Goal: Task Accomplishment & Management: Complete application form

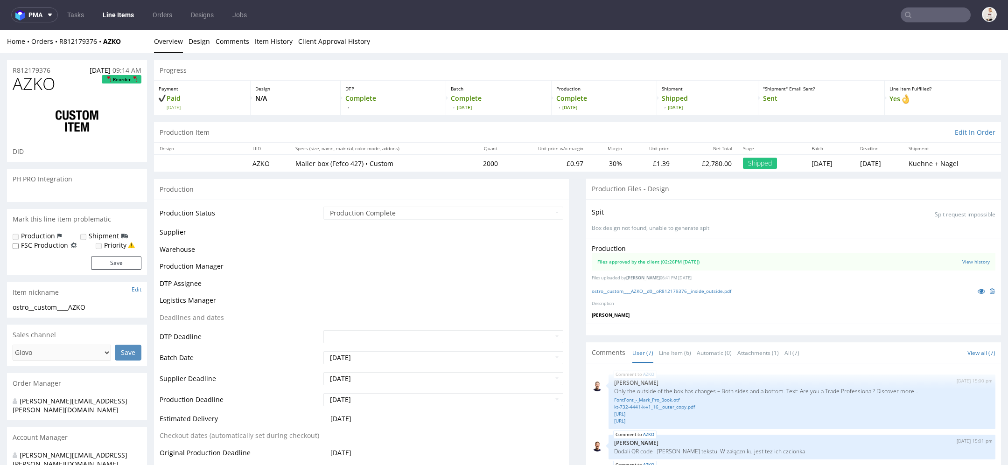
scroll to position [76, 0]
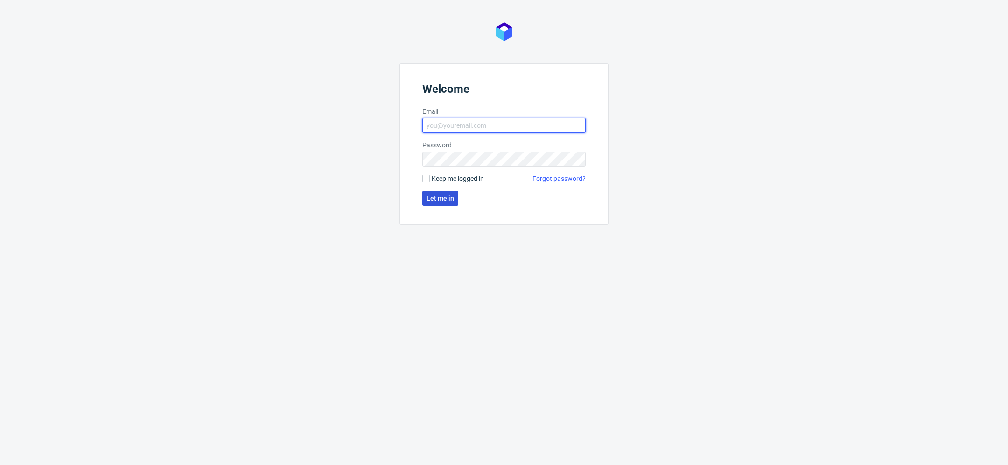
type input "mari.fok@packhelp.com"
click at [444, 198] on span "Let me in" at bounding box center [441, 198] width 28 height 7
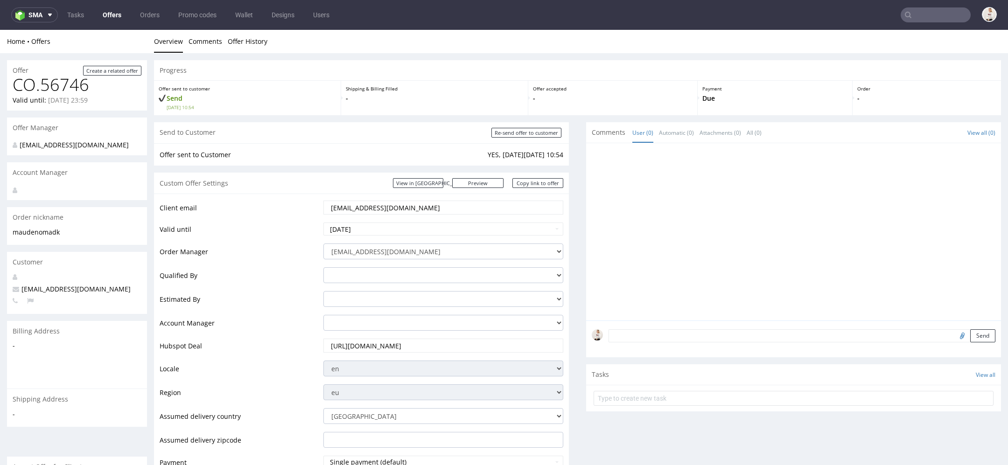
click at [406, 213] on input "annika@nomaprojects.com" at bounding box center [443, 207] width 227 height 13
paste input "dlh@noma.dk"
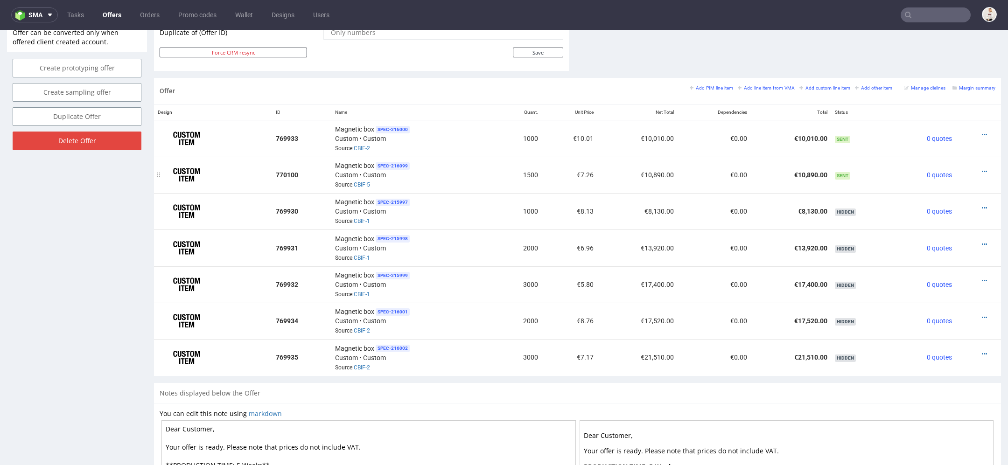
scroll to position [391, 0]
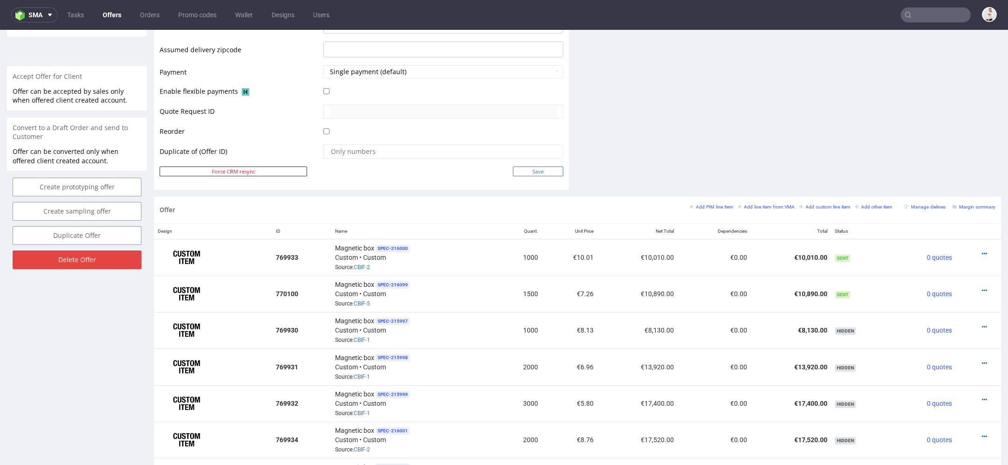
type input "annikadlh@noma.dk"
click at [547, 174] on input "Save" at bounding box center [538, 172] width 50 height 10
type input "In progress..."
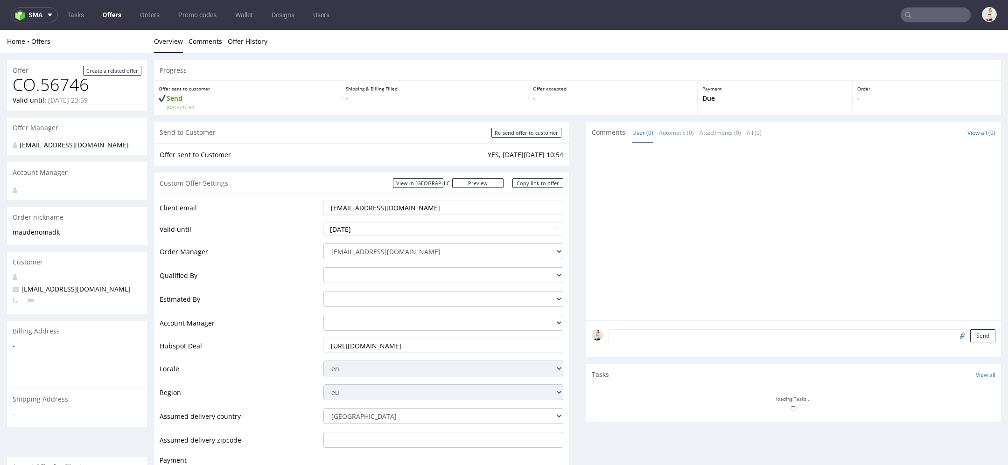
scroll to position [0, 0]
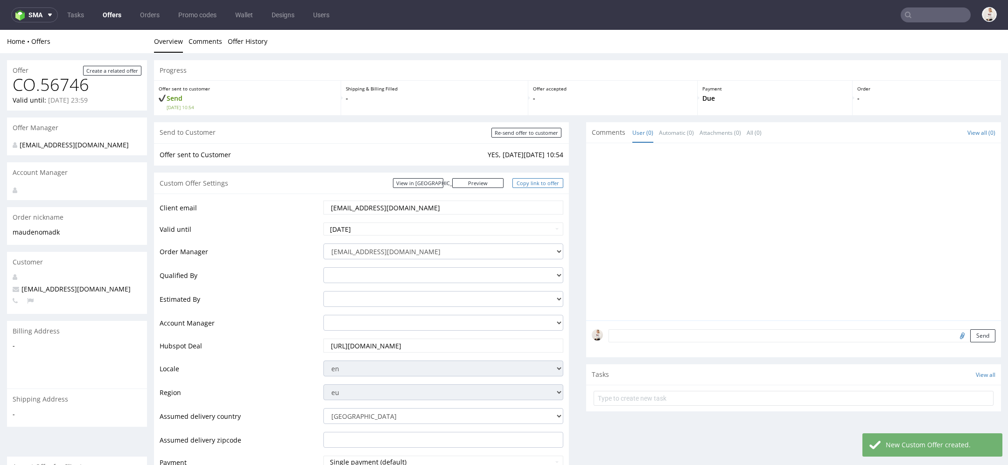
click at [539, 182] on link "Copy link to offer" at bounding box center [537, 183] width 51 height 10
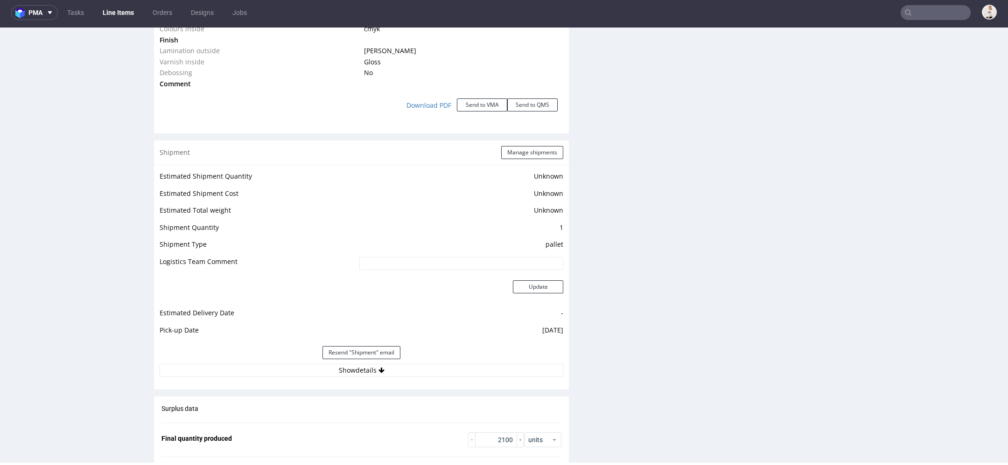
scroll to position [1134, 0]
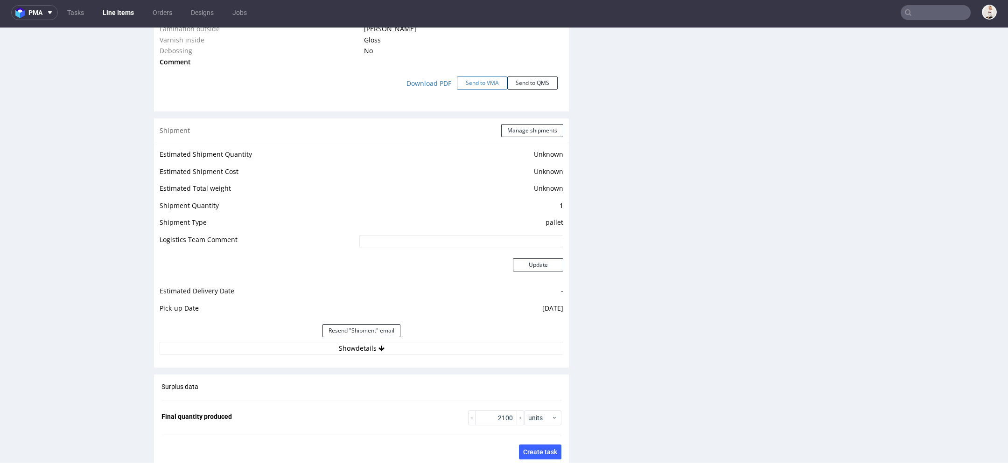
click at [483, 81] on button "Send to VMA" at bounding box center [482, 83] width 50 height 13
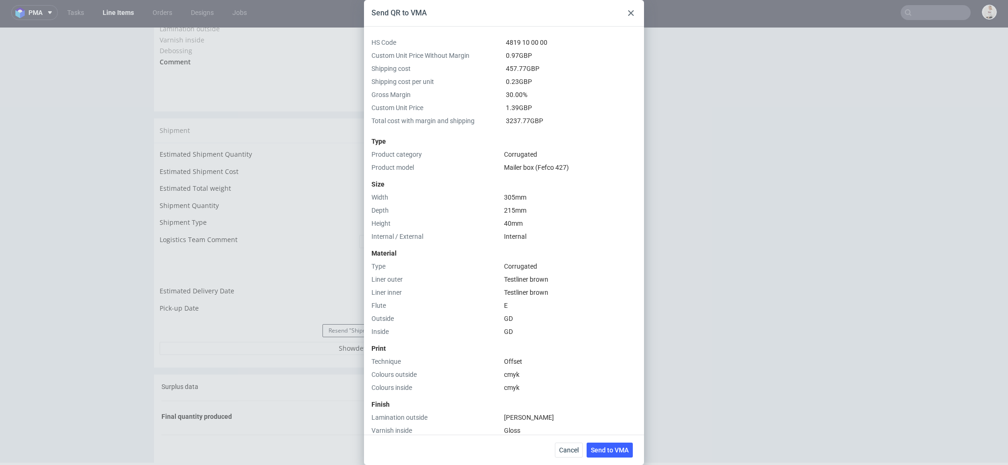
scroll to position [190, 0]
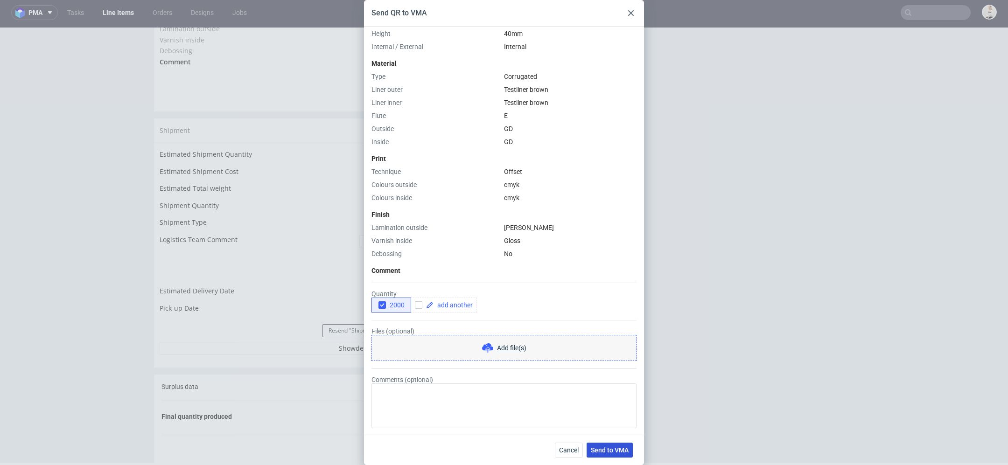
click at [615, 456] on button "Send to VMA" at bounding box center [610, 450] width 46 height 15
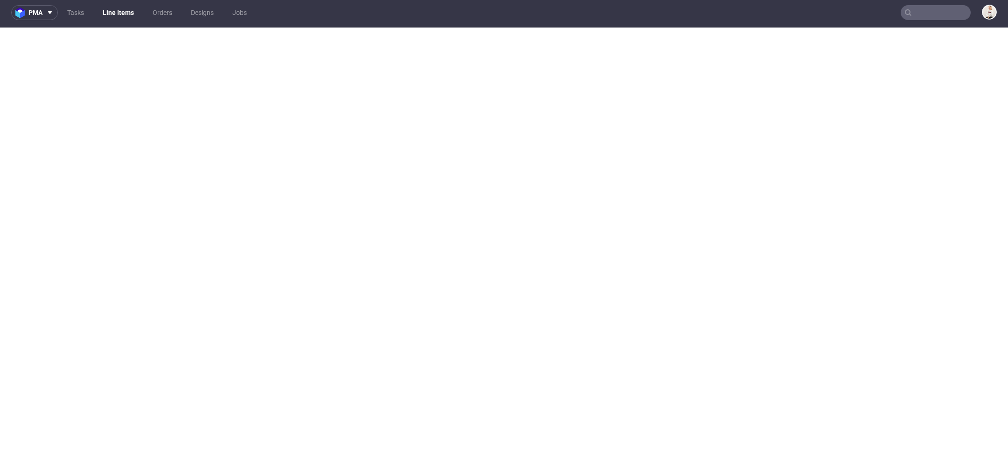
select select "in_progress"
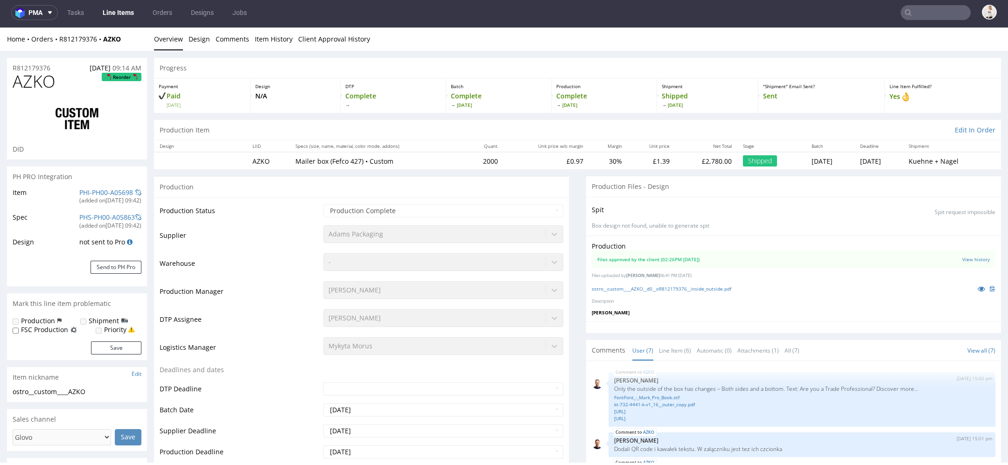
scroll to position [76, 0]
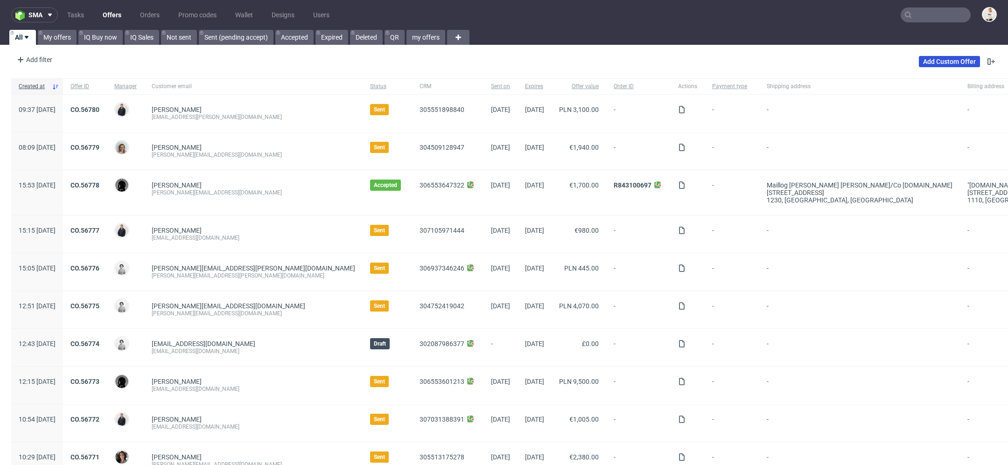
click at [947, 66] on link "Add Custom Offer" at bounding box center [949, 61] width 61 height 11
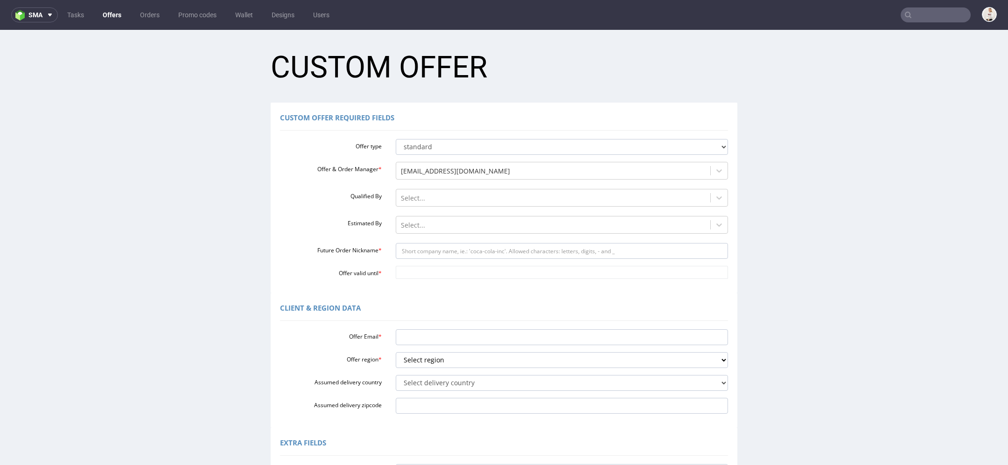
scroll to position [188, 0]
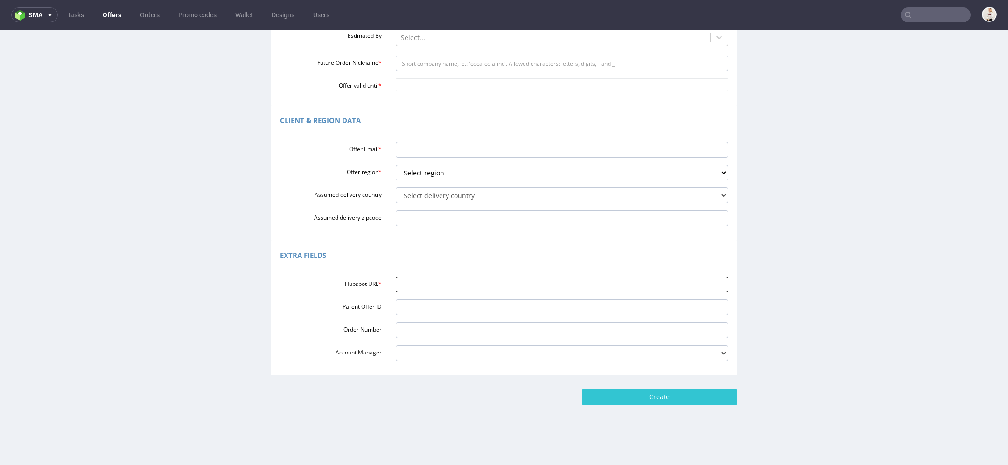
click at [480, 287] on input "Hubspot URL *" at bounding box center [562, 285] width 333 height 16
paste input "[URL][DOMAIN_NAME]"
type input "https://app-eu1.hubspot.com/contacts/25600958/record/0-3/307106041029/"
click at [458, 247] on div "Extra Fields" at bounding box center [504, 257] width 448 height 22
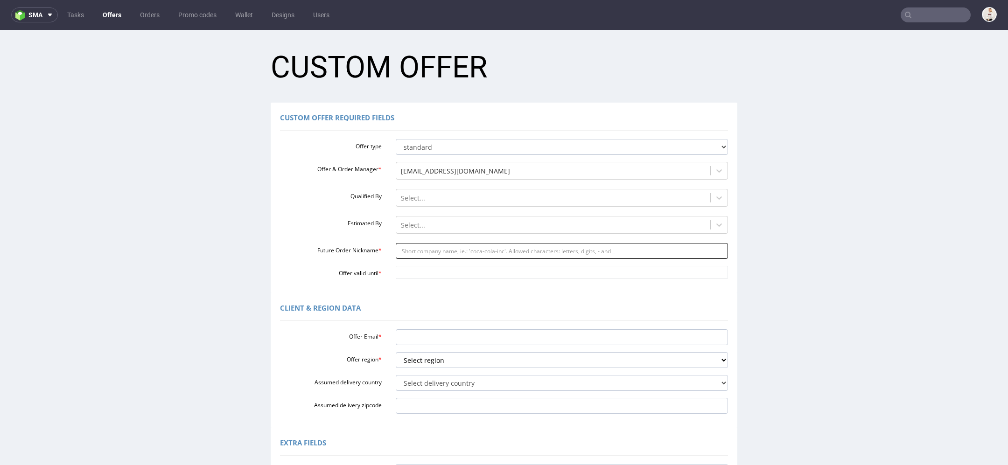
click at [439, 254] on input "Future Order Nickname *" at bounding box center [562, 251] width 333 height 16
paste input "danieltullomyposcom"
type input "danieltullomyposcom"
click at [427, 276] on input "Offer valid until *" at bounding box center [562, 272] width 333 height 13
click at [485, 206] on td "13" at bounding box center [484, 203] width 14 height 14
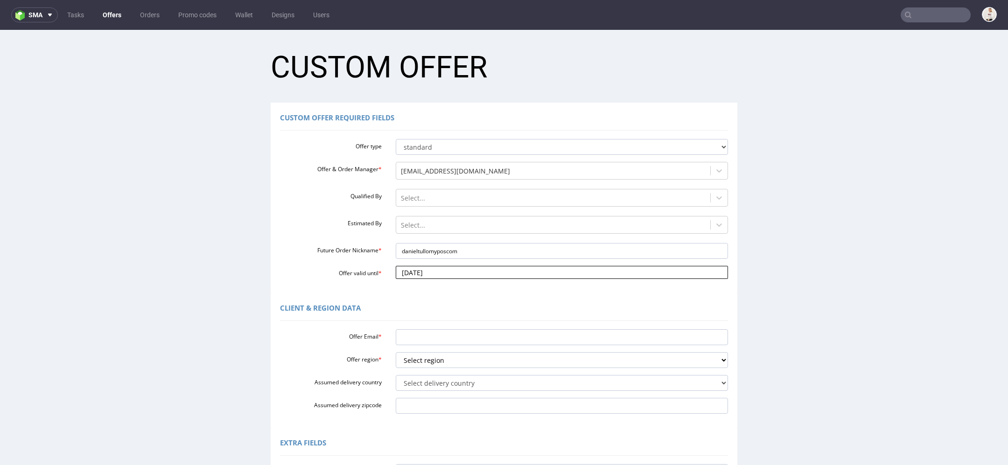
click at [448, 274] on input "2025-09-13" at bounding box center [562, 272] width 333 height 13
click at [488, 221] on td "20" at bounding box center [484, 217] width 14 height 14
type input "2025-09-20"
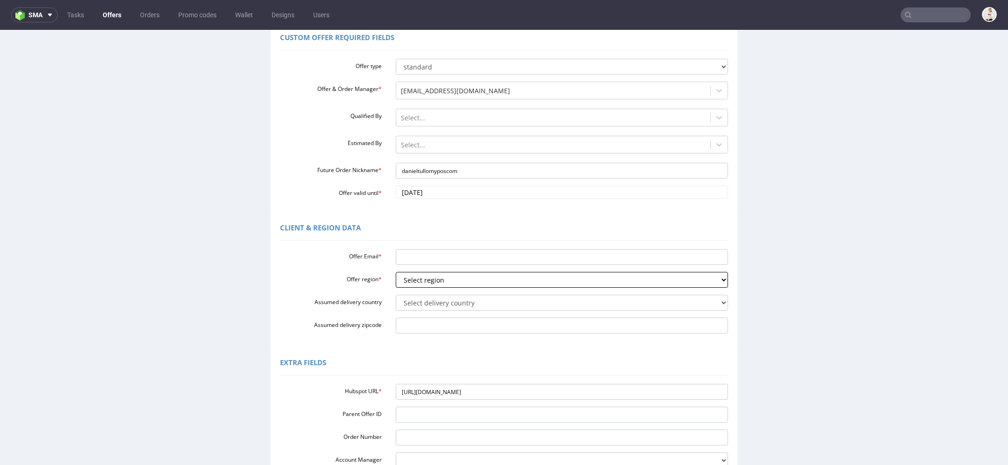
scroll to position [83, 0]
click at [449, 266] on div "Offer Email * Offer region * Select region eu gb de pl fr it es Assumed deliver…" at bounding box center [504, 287] width 448 height 88
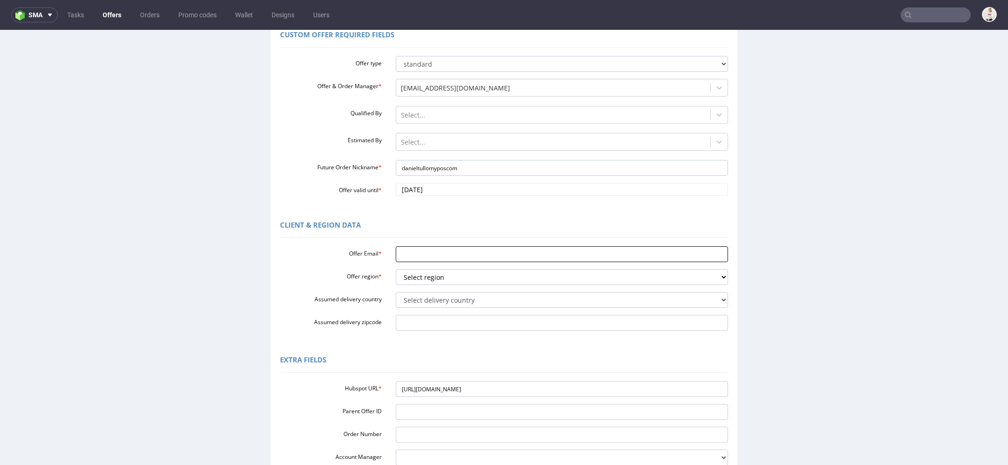
click at [445, 257] on input "Offer Email *" at bounding box center [562, 254] width 333 height 16
paste input "[PERSON_NAME][EMAIL_ADDRESS][PERSON_NAME][DOMAIN_NAME]"
type input "[PERSON_NAME][EMAIL_ADDRESS][PERSON_NAME][DOMAIN_NAME]"
click at [440, 282] on select "Select region eu gb de pl fr it es" at bounding box center [562, 277] width 333 height 16
click at [134, 0] on html "sma Tasks Offers Orders Promo codes Wallet Designs Users Unknown error. if you'…" at bounding box center [504, 232] width 1008 height 465
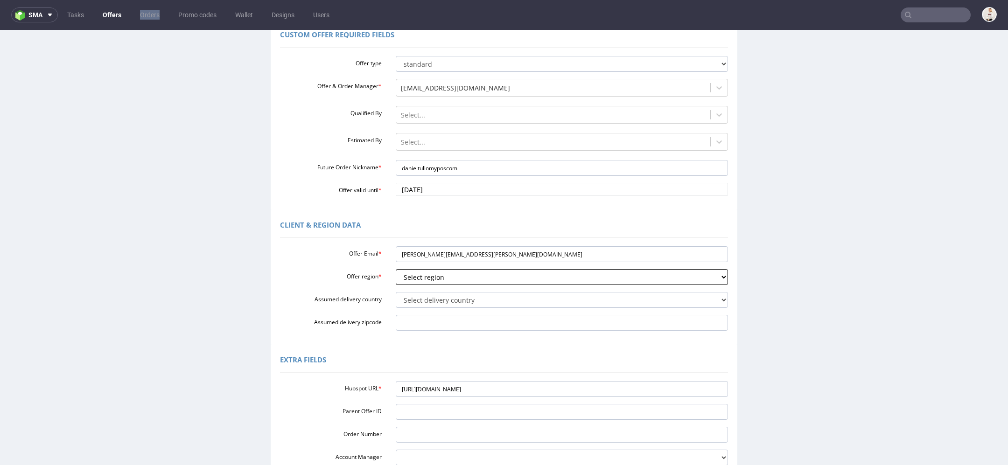
click at [441, 278] on select "Select region eu gb de pl fr it es" at bounding box center [562, 277] width 333 height 16
select select "it"
click at [396, 269] on select "Select region eu gb de pl fr it es" at bounding box center [562, 277] width 333 height 16
click at [436, 294] on select "Select delivery country Andorra Afghanistan Anguilla Albania Armenia Antarctica…" at bounding box center [562, 300] width 333 height 16
select select "110"
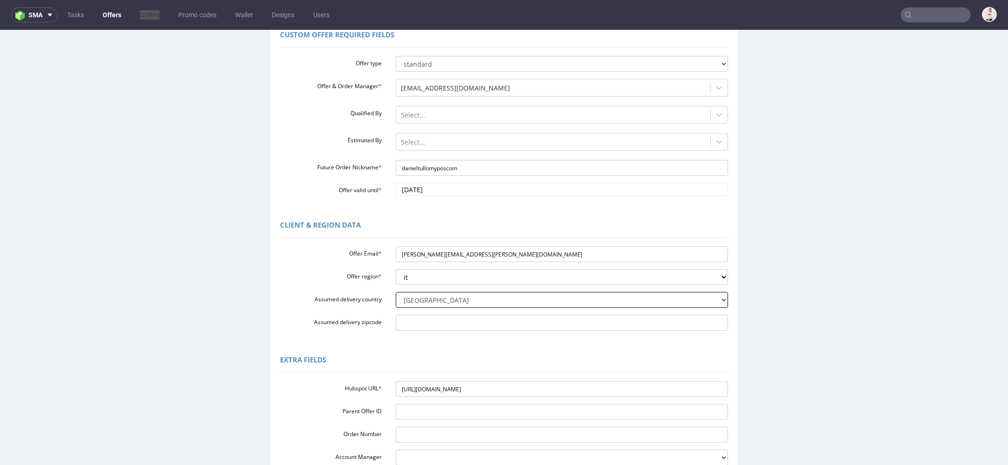
click at [396, 292] on select "Select delivery country Andorra Afghanistan Anguilla Albania Armenia Antarctica…" at bounding box center [562, 300] width 333 height 16
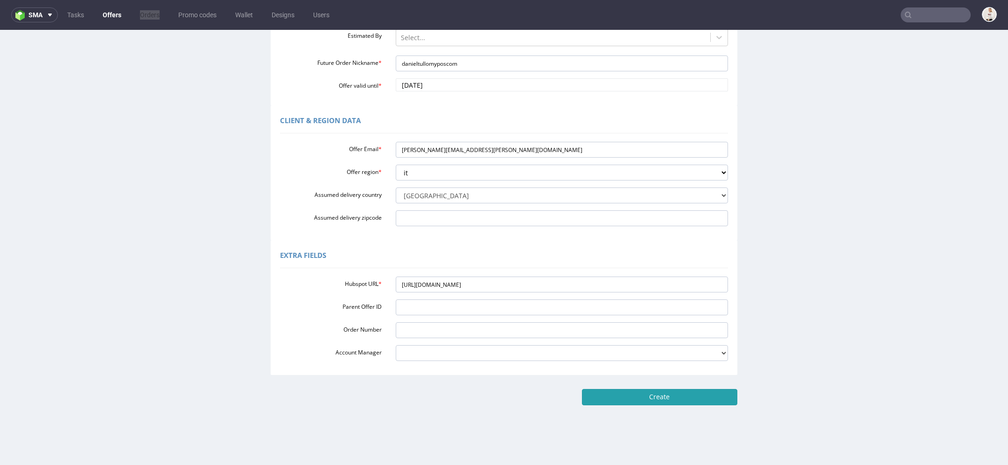
click at [649, 403] on input "Create" at bounding box center [659, 397] width 155 height 16
type input "Please wait..."
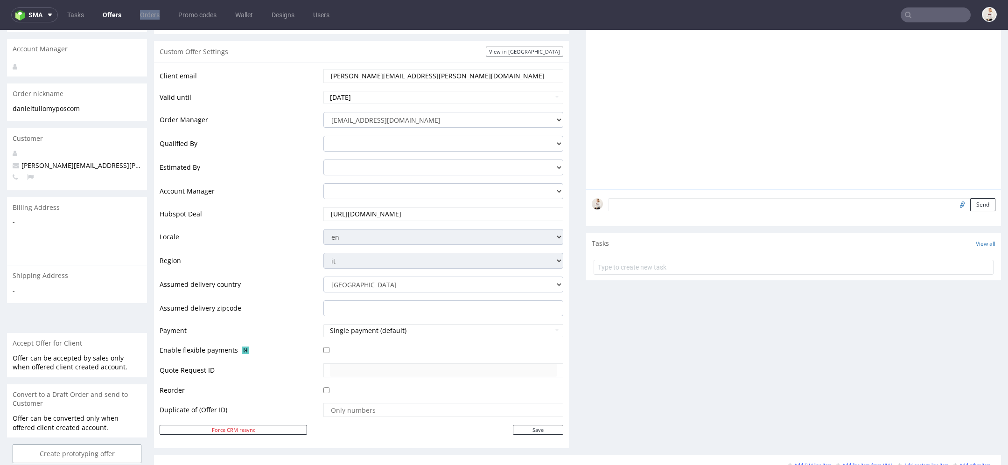
scroll to position [309, 0]
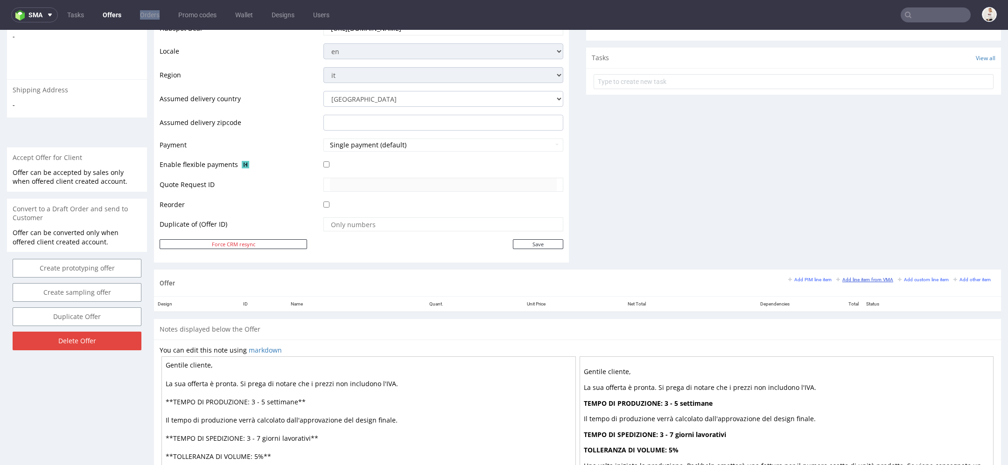
click at [854, 280] on small "Add line item from VMA" at bounding box center [864, 279] width 57 height 5
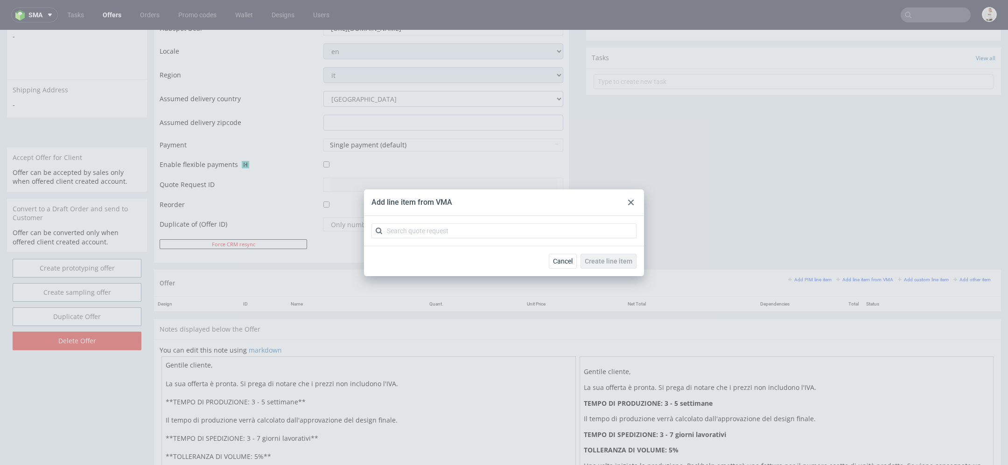
click at [555, 240] on div at bounding box center [504, 231] width 280 height 30
click at [545, 232] on input "text" at bounding box center [503, 231] width 265 height 15
paste input "CBJT"
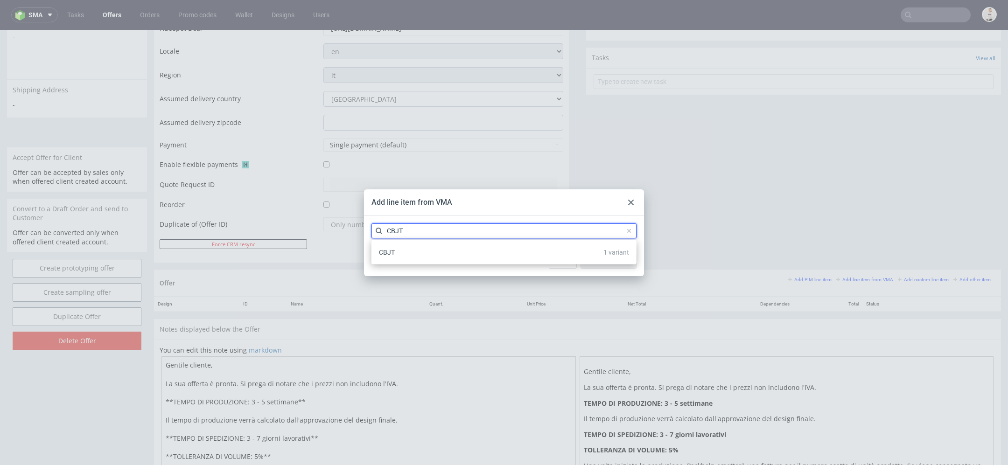
type input "CBJT"
click at [529, 258] on div "CBJT 1 variant" at bounding box center [504, 252] width 258 height 17
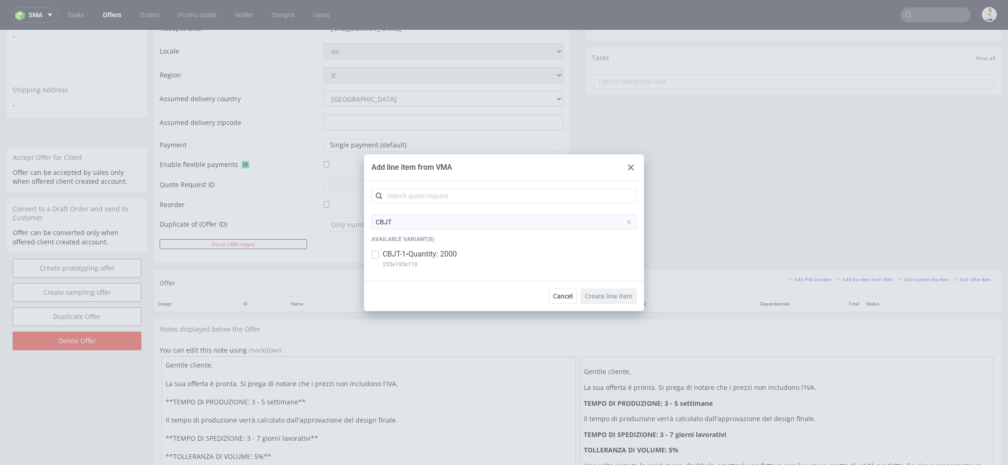
click at [501, 258] on div "CBJT-1 • Quantity: 2000 255x195x110" at bounding box center [503, 261] width 265 height 24
checkbox input "true"
click at [614, 298] on span "Create line item" at bounding box center [609, 296] width 48 height 7
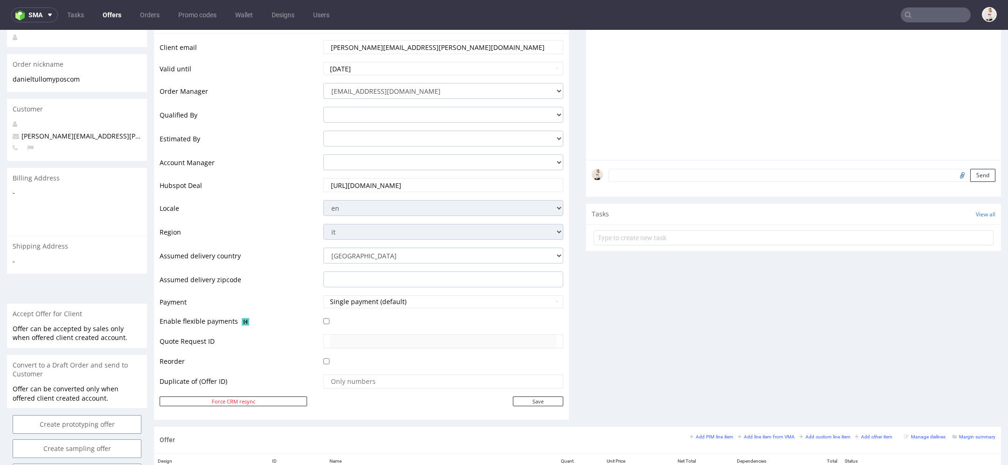
scroll to position [434, 0]
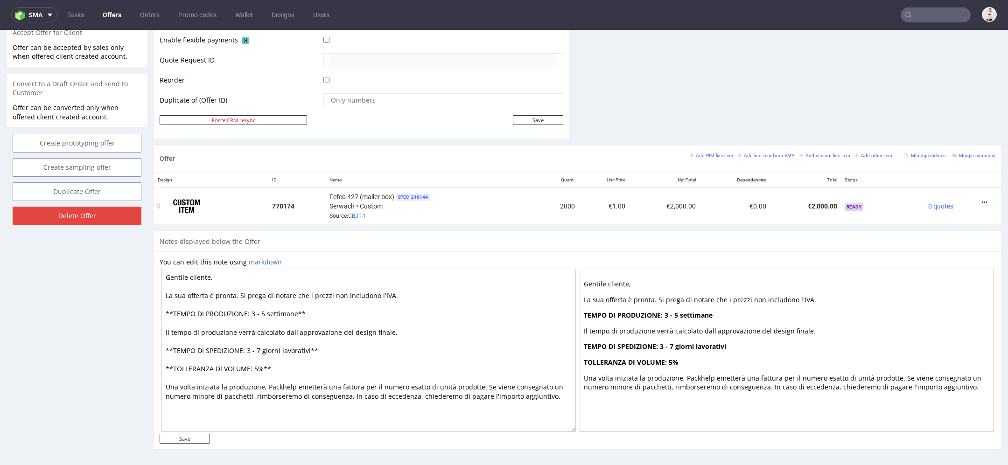
click at [982, 201] on icon at bounding box center [984, 202] width 5 height 7
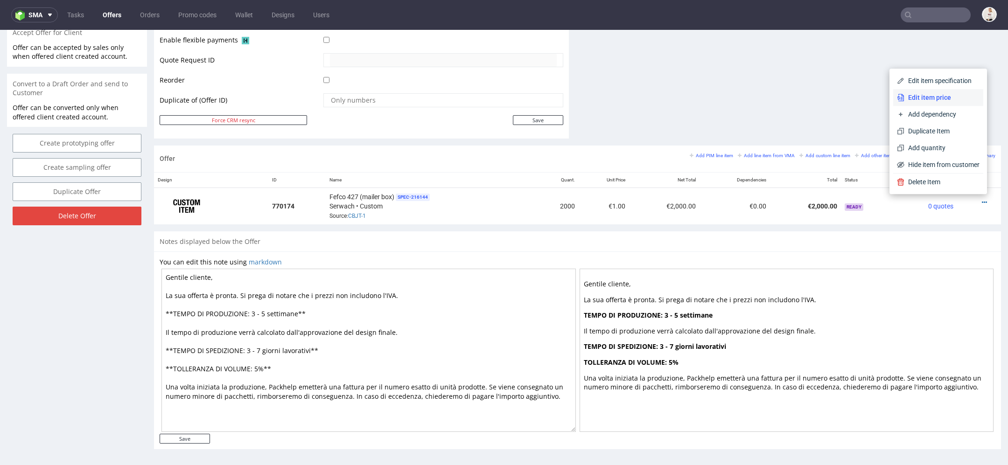
click at [952, 95] on span "Edit item price" at bounding box center [941, 97] width 75 height 9
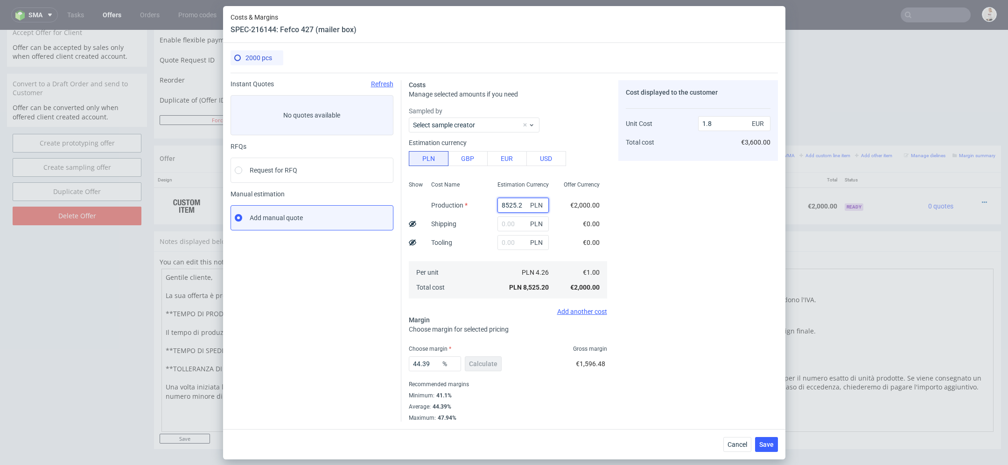
click at [501, 201] on input "8525.2" at bounding box center [522, 205] width 51 height 15
paste input "3120"
type input "3120"
click at [653, 204] on div "Cost displayed to the customer Unit Cost Total cost 1.8 EUR €3,600.00" at bounding box center [698, 251] width 160 height 342
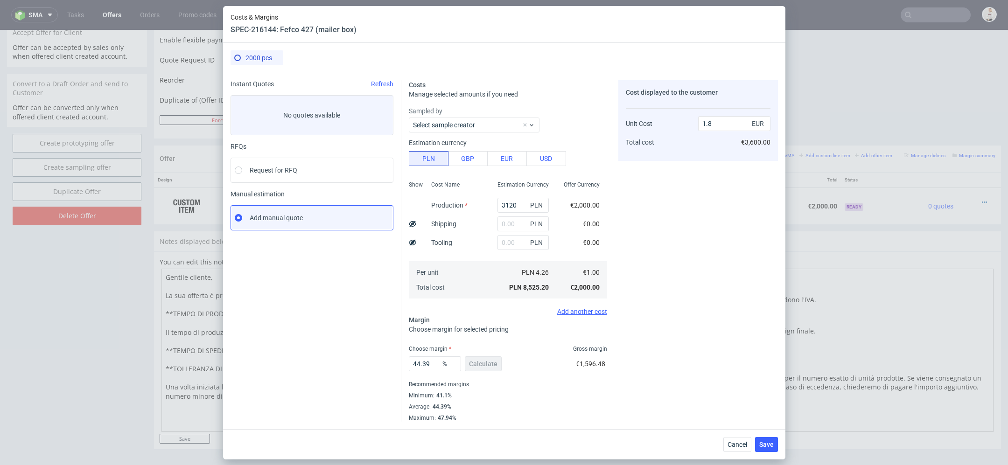
type input "0.66"
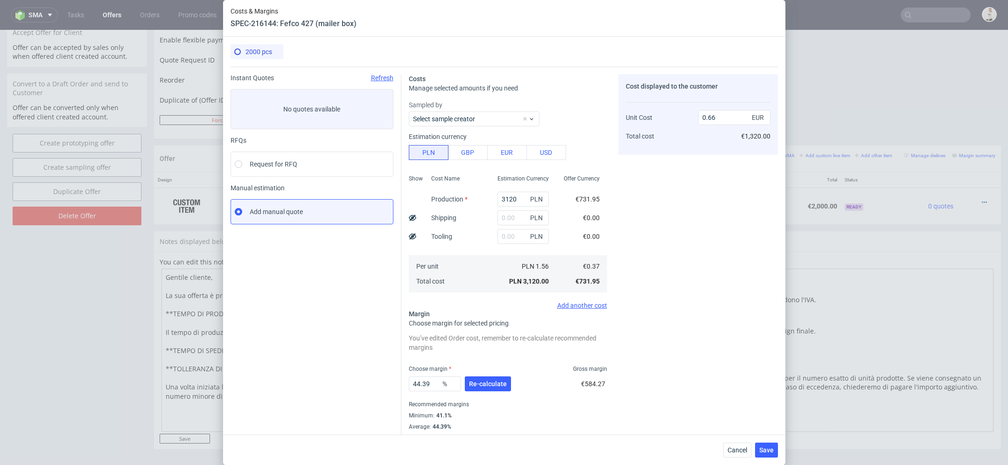
click at [409, 240] on div at bounding box center [412, 236] width 7 height 19
click at [403, 216] on div "Costs Manage selected amounts if you need Sampled by Select sample creator Esti…" at bounding box center [589, 254] width 377 height 375
click at [418, 216] on div "Show" at bounding box center [416, 232] width 15 height 123
click at [413, 216] on icon at bounding box center [412, 217] width 7 height 7
click at [506, 216] on input "text" at bounding box center [522, 217] width 51 height 15
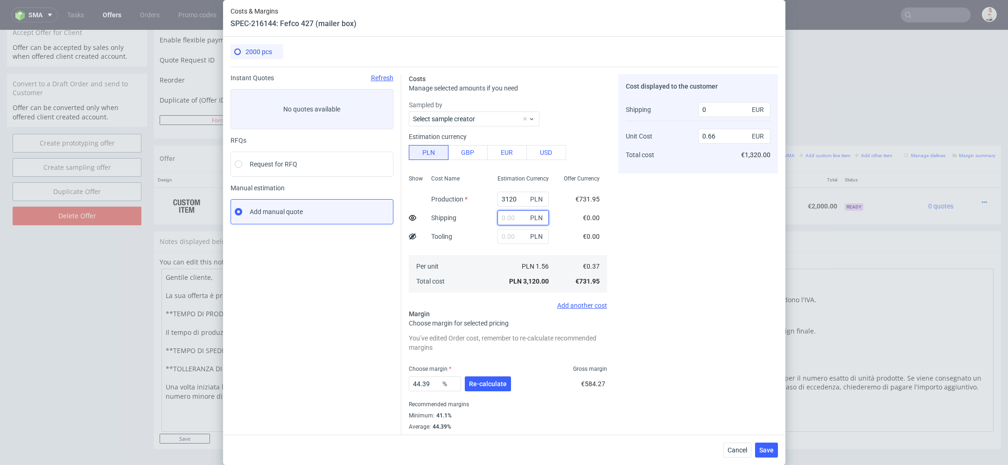
paste input "1790"
type input "1790"
click at [624, 216] on div "Cost displayed to the customer Shipping Unit Cost Total cost 0 EUR 0.66 EUR €1,…" at bounding box center [698, 258] width 160 height 368
type input "0.83"
type input "420"
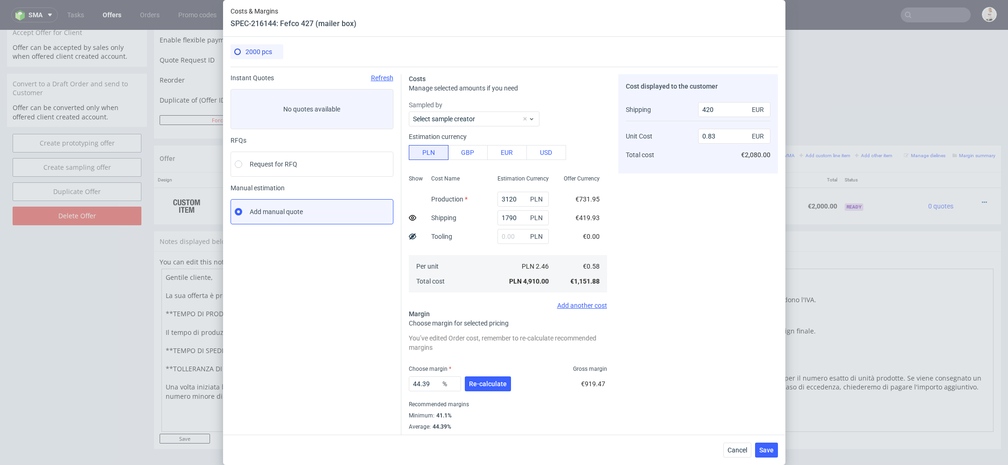
click at [661, 386] on div "Cost displayed to the customer Shipping Unit Cost Total cost 420 EUR 0.83 EUR €…" at bounding box center [698, 258] width 160 height 368
click at [514, 212] on input "1790" at bounding box center [522, 217] width 51 height 15
paste input "32"
type input "1320"
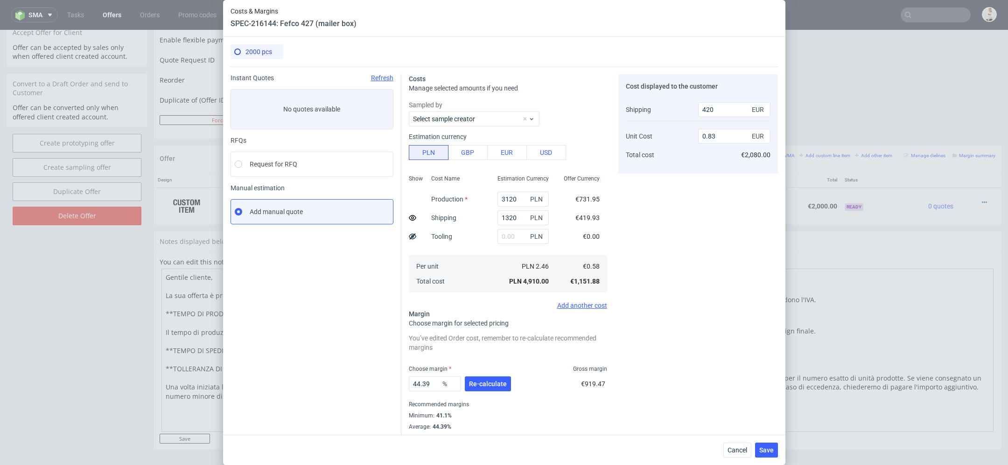
click at [610, 234] on div "Costs Manage selected amounts if you need Sampled by Select sample creator Esti…" at bounding box center [589, 254] width 377 height 375
type input "0.78"
type input "300"
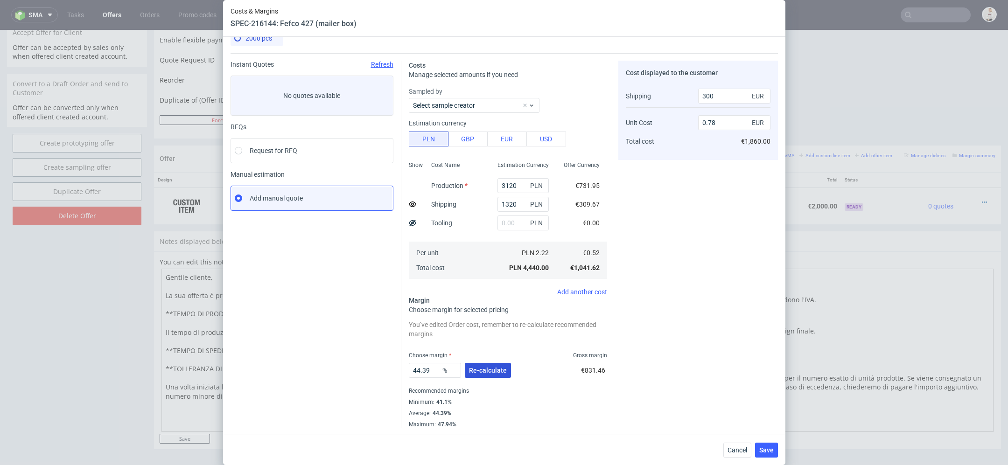
click at [495, 368] on span "Re-calculate" at bounding box center [488, 370] width 38 height 7
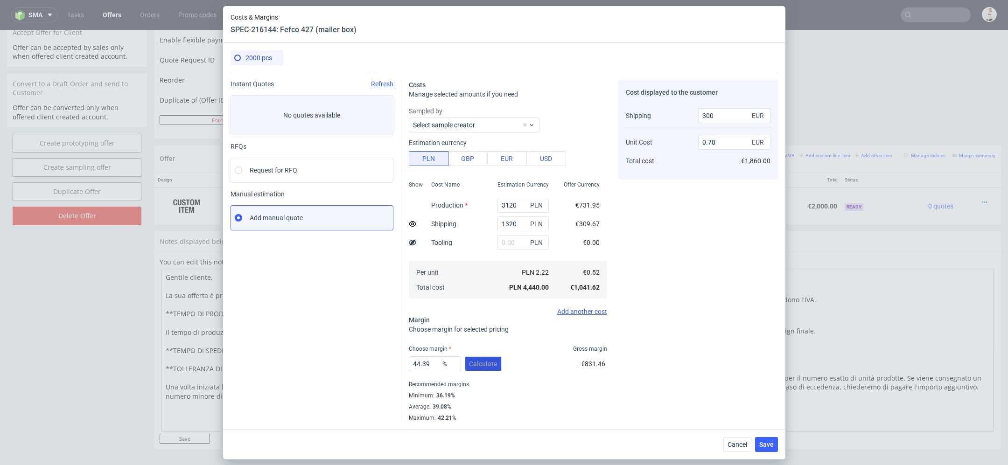
scroll to position [0, 0]
click at [762, 442] on span "Save" at bounding box center [766, 444] width 14 height 7
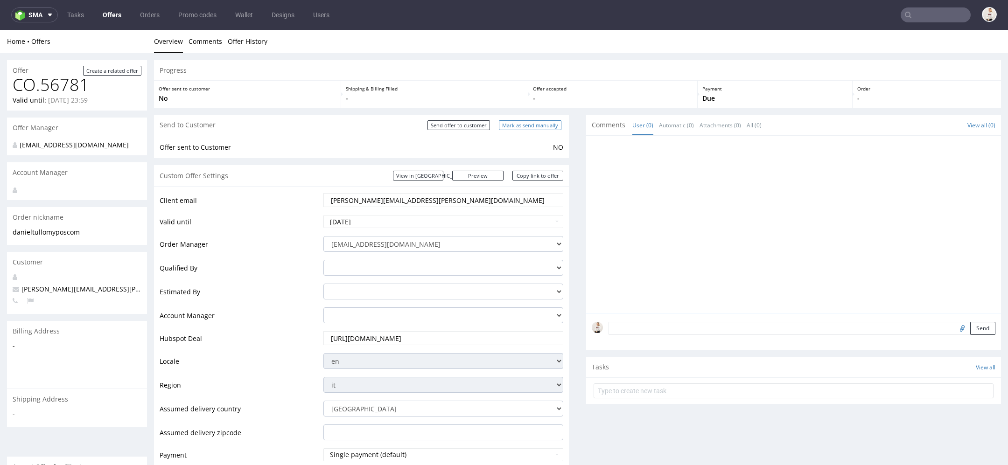
click at [538, 120] on input "Mark as send manually" at bounding box center [530, 125] width 63 height 10
type input "In progress..."
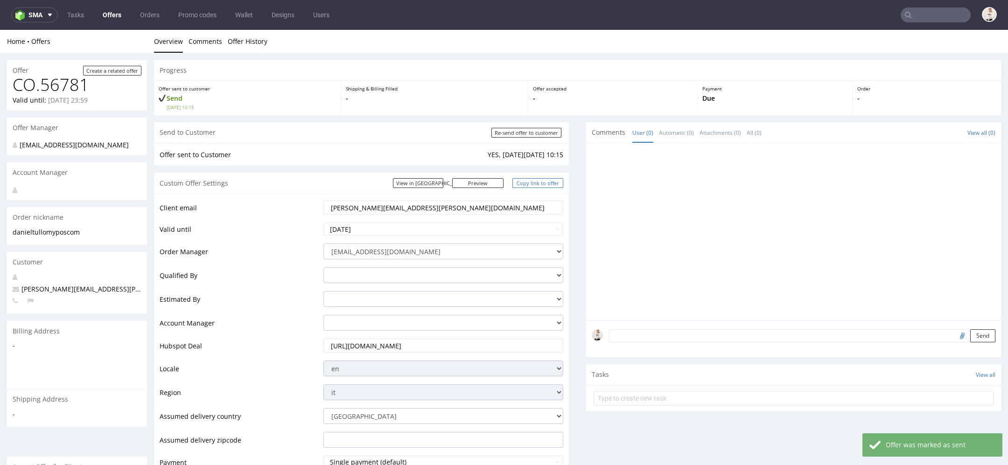
click at [539, 181] on link "Copy link to offer" at bounding box center [537, 183] width 51 height 10
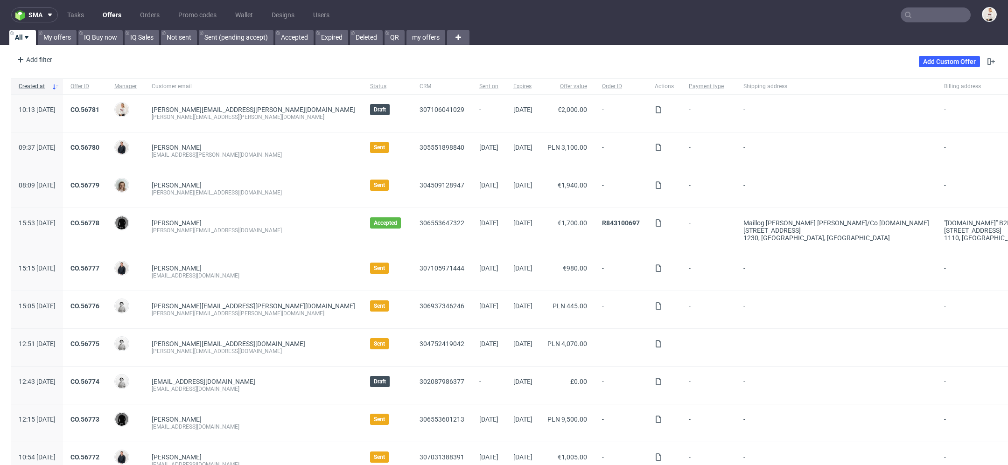
click at [916, 12] on input "text" at bounding box center [936, 14] width 70 height 15
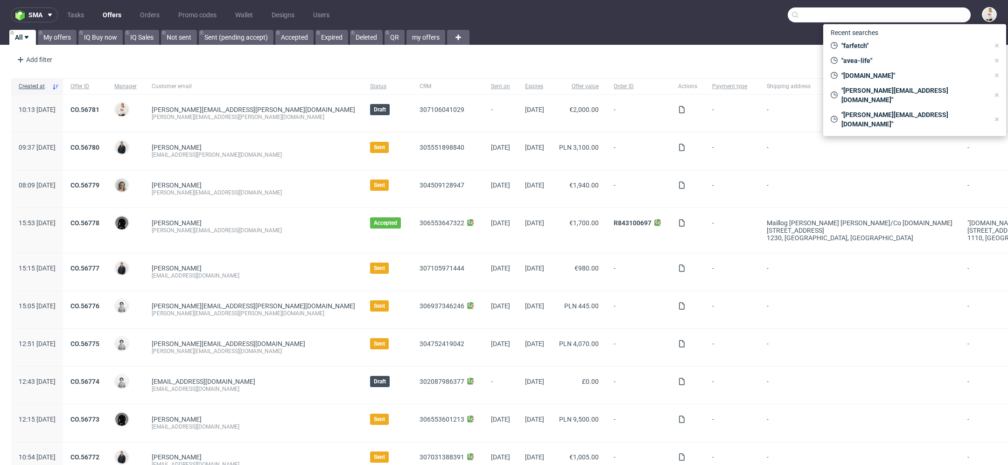
paste input "[PERSON_NAME][EMAIL_ADDRESS][DOMAIN_NAME]"
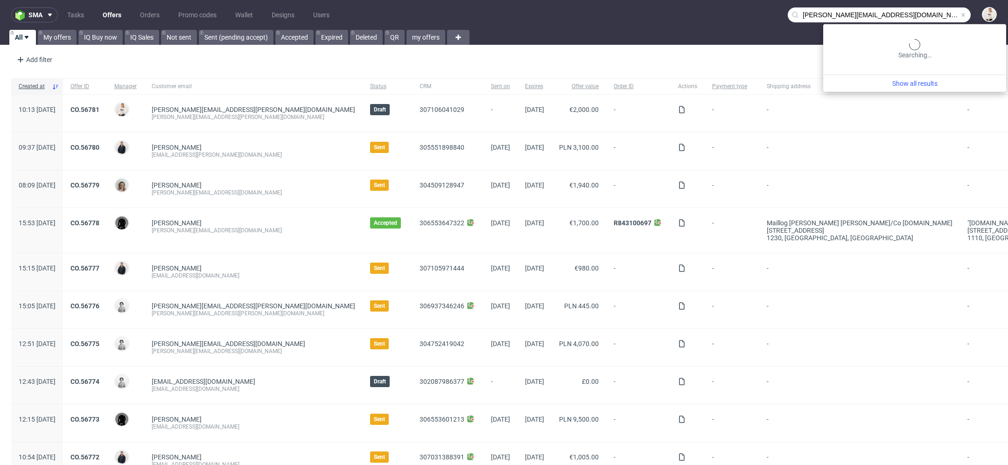
type input "[PERSON_NAME][EMAIL_ADDRESS][DOMAIN_NAME]"
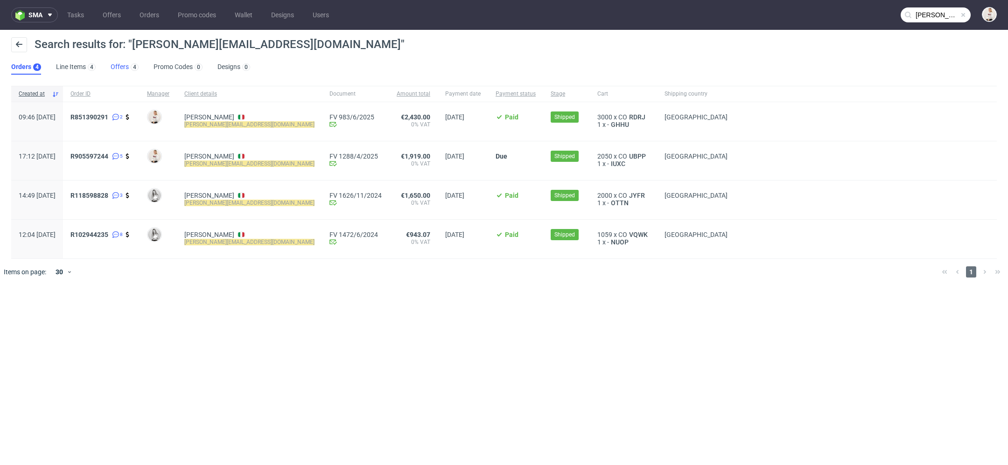
click at [116, 65] on link "Offers 4" at bounding box center [125, 67] width 28 height 15
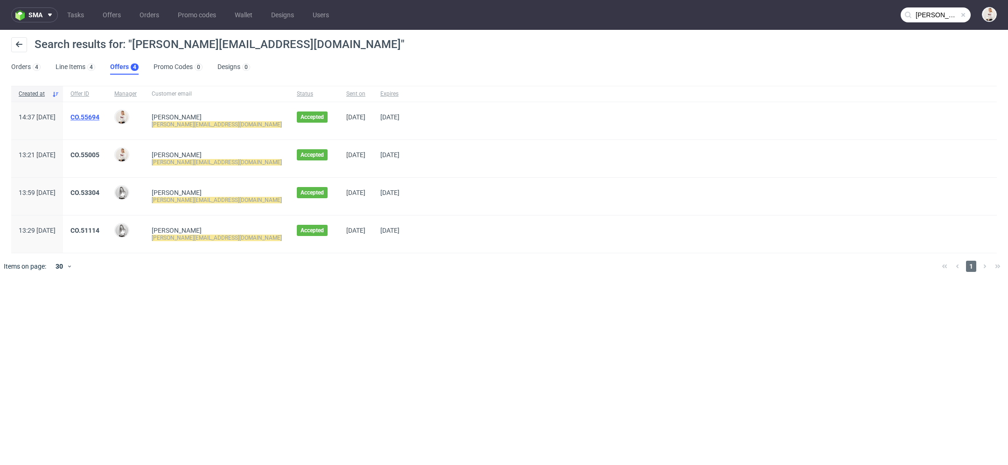
click at [99, 116] on link "CO.55694" at bounding box center [84, 116] width 29 height 7
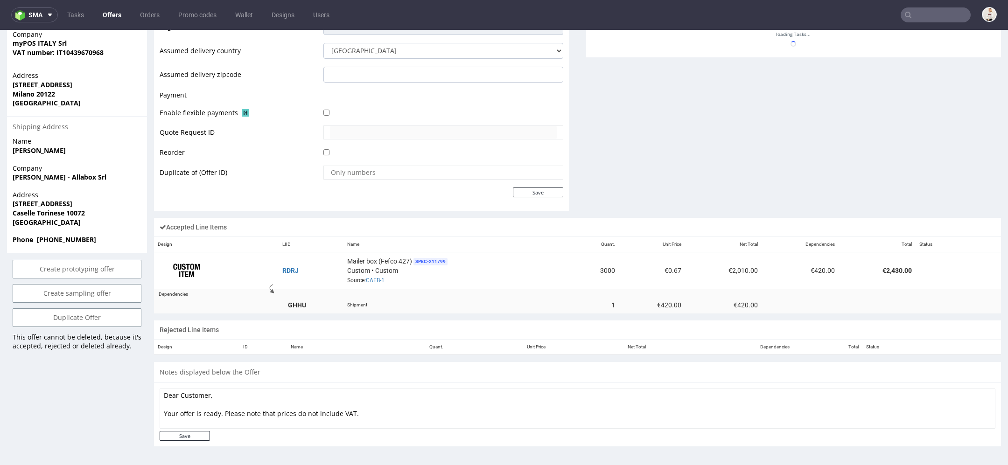
scroll to position [532, 0]
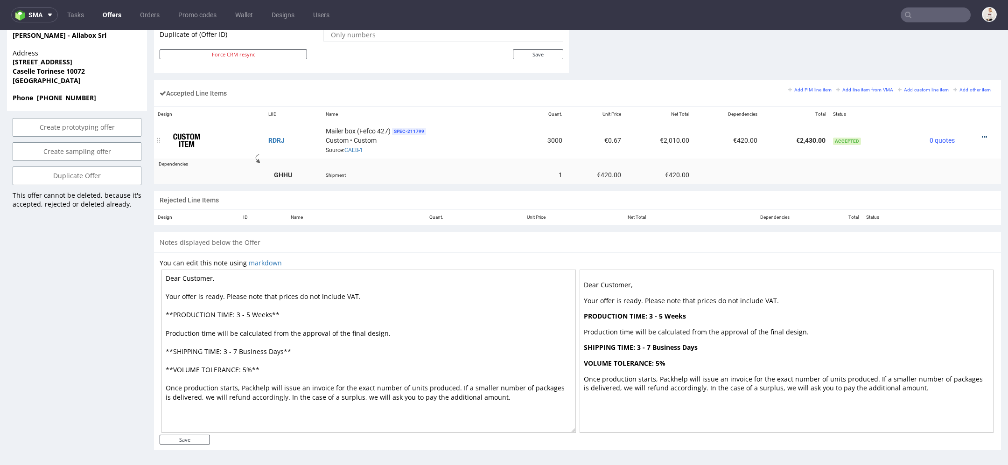
click at [982, 134] on icon at bounding box center [984, 137] width 5 height 7
click at [945, 168] on span "Edit item price" at bounding box center [945, 169] width 67 height 9
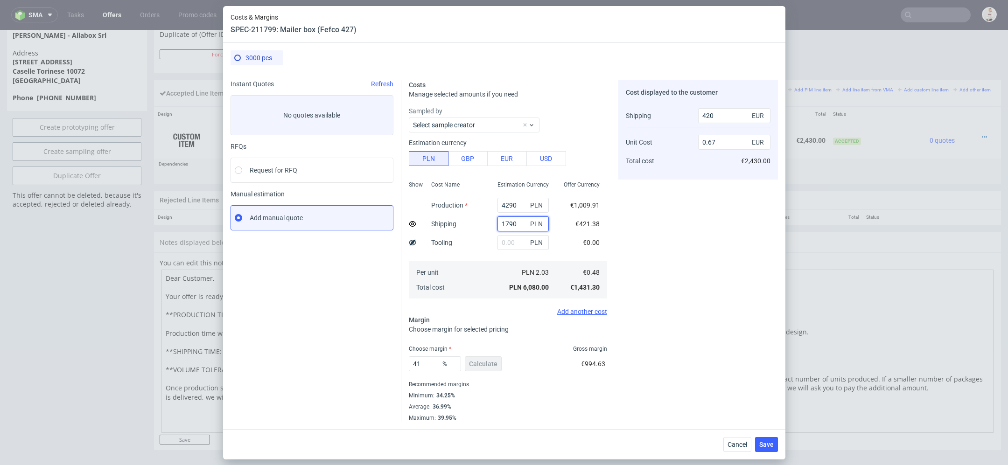
drag, startPoint x: 518, startPoint y: 224, endPoint x: 398, endPoint y: 215, distance: 120.8
click at [398, 215] on div "Instant Quotes Refresh No quotes available RFQs Request for RFQ Manual estimati…" at bounding box center [504, 247] width 547 height 349
drag, startPoint x: 428, startPoint y: 363, endPoint x: 327, endPoint y: 363, distance: 101.3
click at [327, 363] on div "Instant Quotes Refresh No quotes available RFQs Request for RFQ Manual estimati…" at bounding box center [504, 247] width 547 height 349
type input "44"
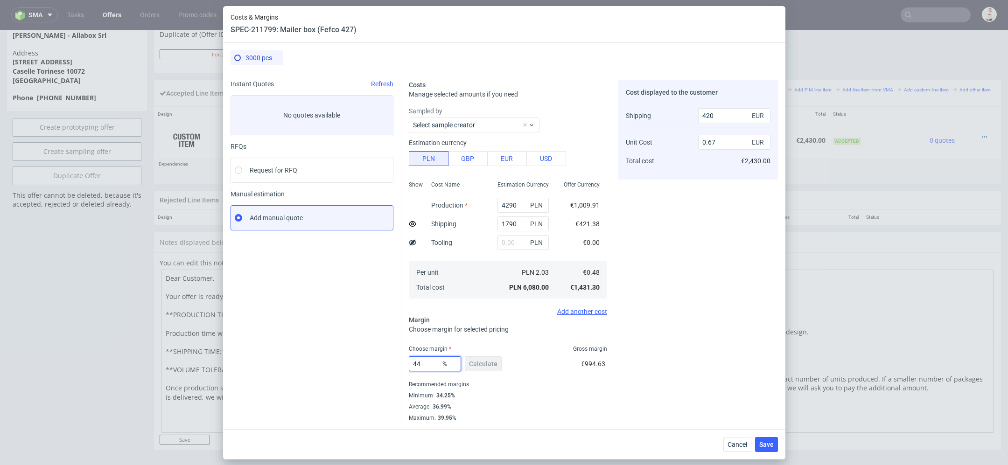
type input "0.71"
type input "44"
click at [536, 362] on div "44 % Calculate €1,124.59" at bounding box center [508, 366] width 198 height 26
click at [740, 445] on span "Cancel" at bounding box center [737, 444] width 20 height 7
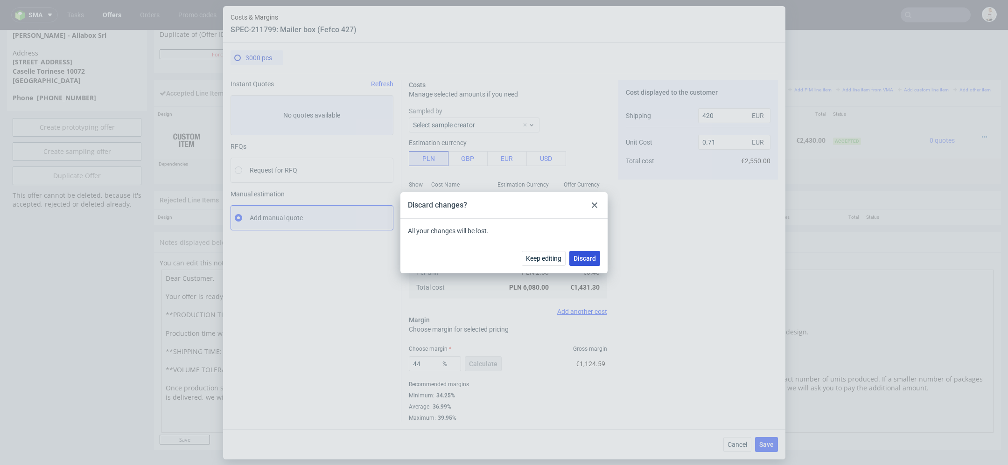
click at [595, 255] on span "Discard" at bounding box center [585, 258] width 22 height 7
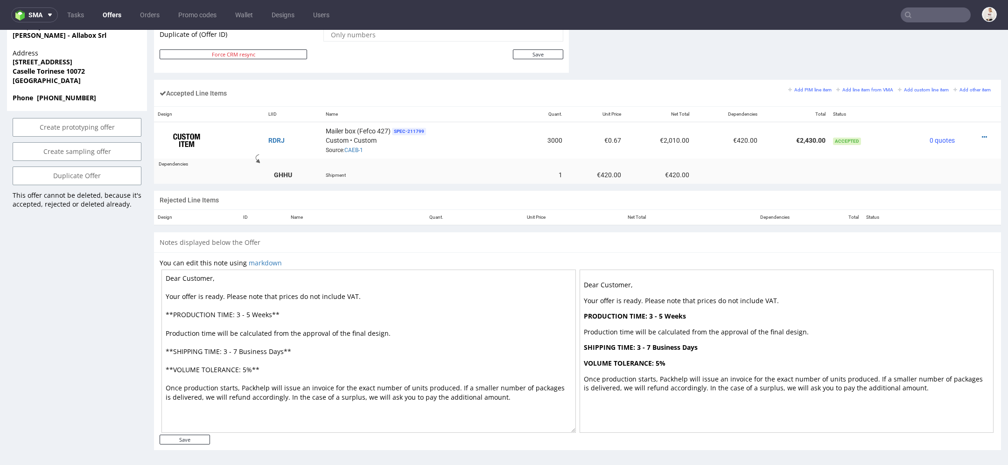
scroll to position [500, 0]
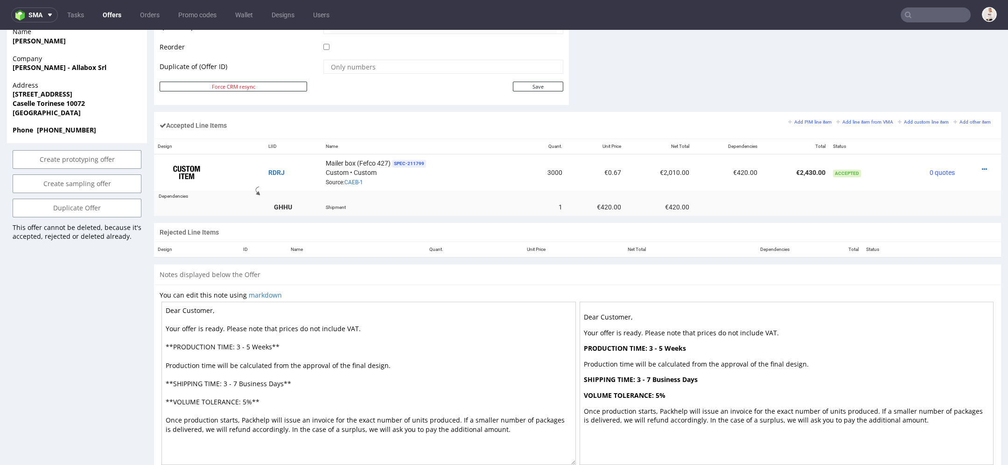
type input "francesco.stefanizzi@mypos.com"
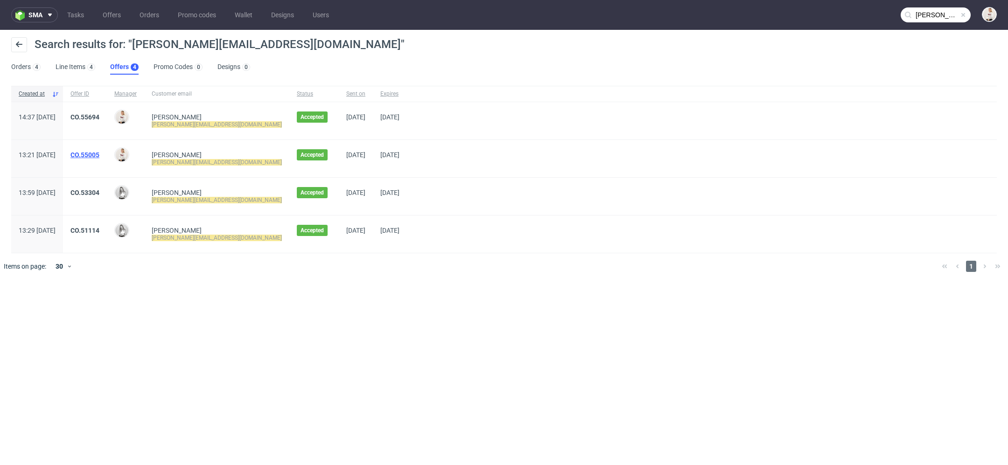
click at [99, 154] on link "CO.55005" at bounding box center [84, 154] width 29 height 7
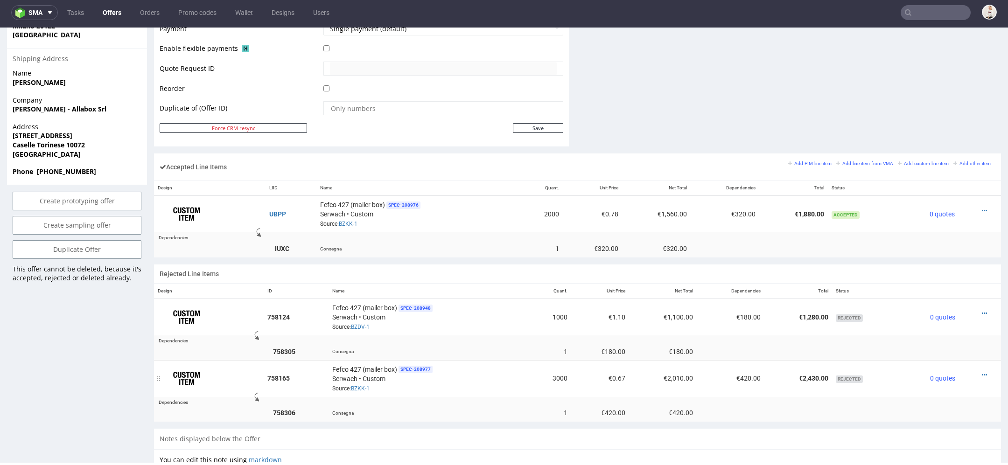
scroll to position [449, 0]
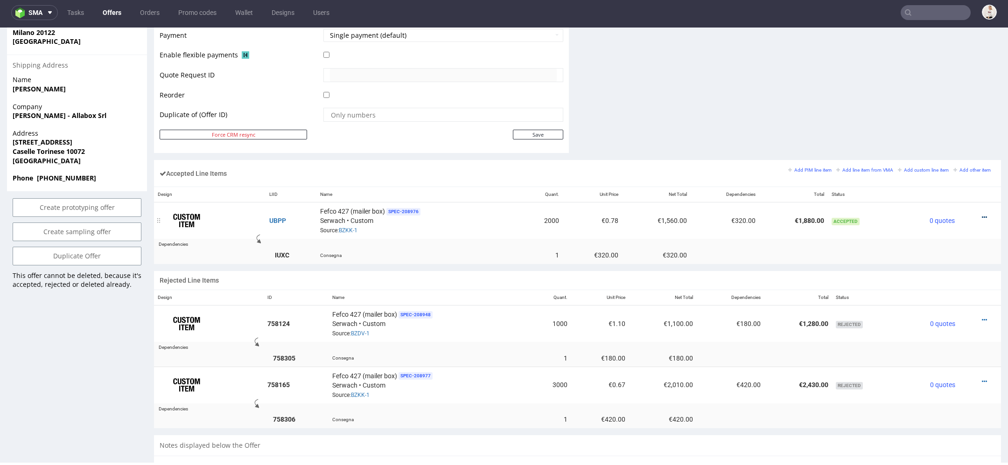
click at [982, 214] on icon at bounding box center [984, 217] width 5 height 7
click at [942, 128] on span "Edit item price" at bounding box center [945, 129] width 67 height 9
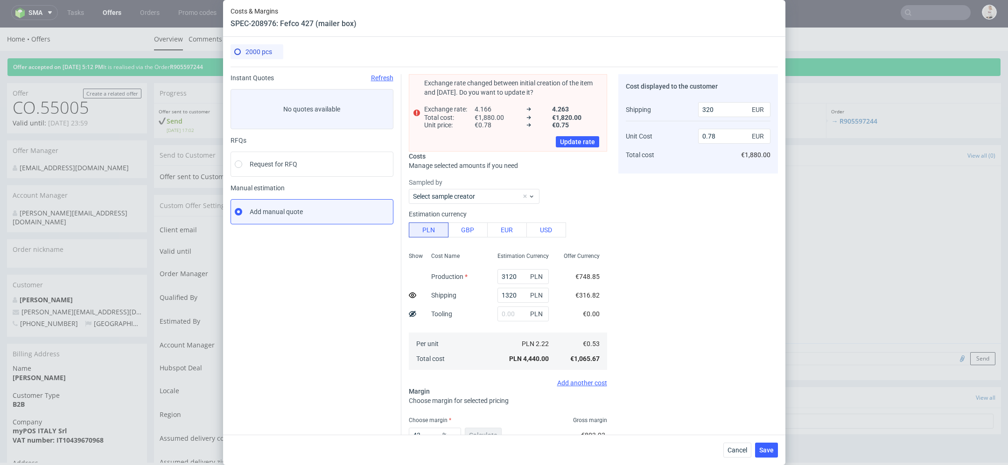
scroll to position [0, 0]
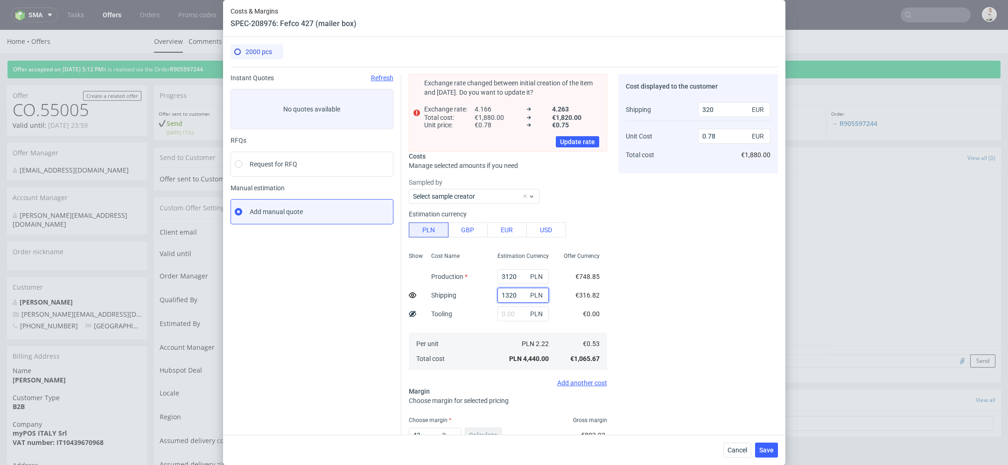
click at [514, 294] on input "1320" at bounding box center [522, 295] width 51 height 15
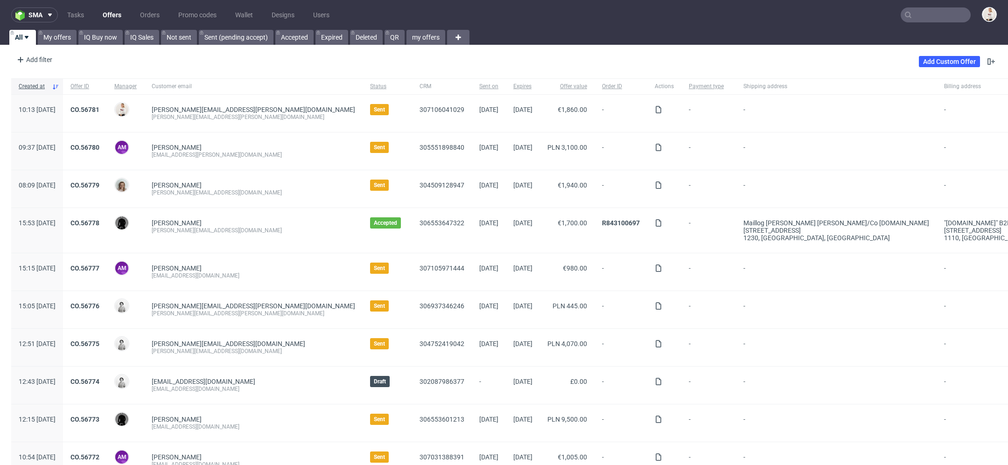
click at [942, 13] on input "text" at bounding box center [936, 14] width 70 height 15
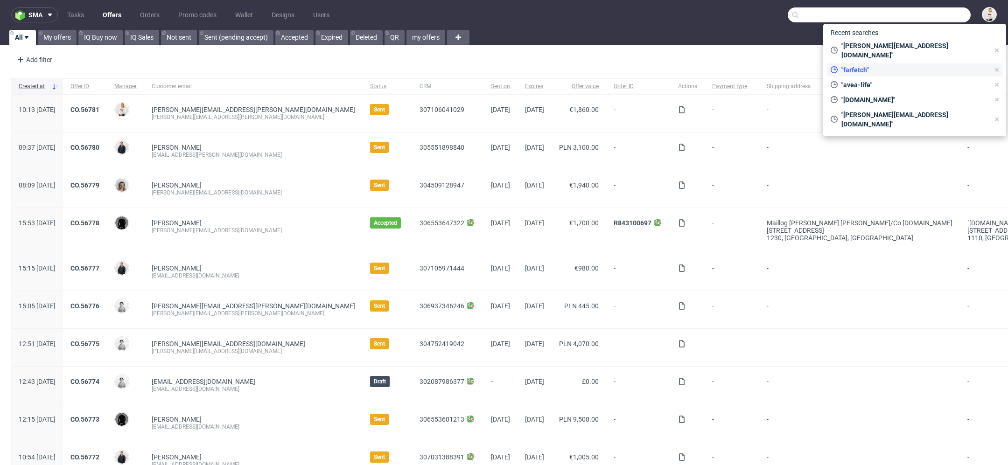
click at [873, 63] on div ""farfetch"" at bounding box center [910, 69] width 166 height 13
type input "farfetch"
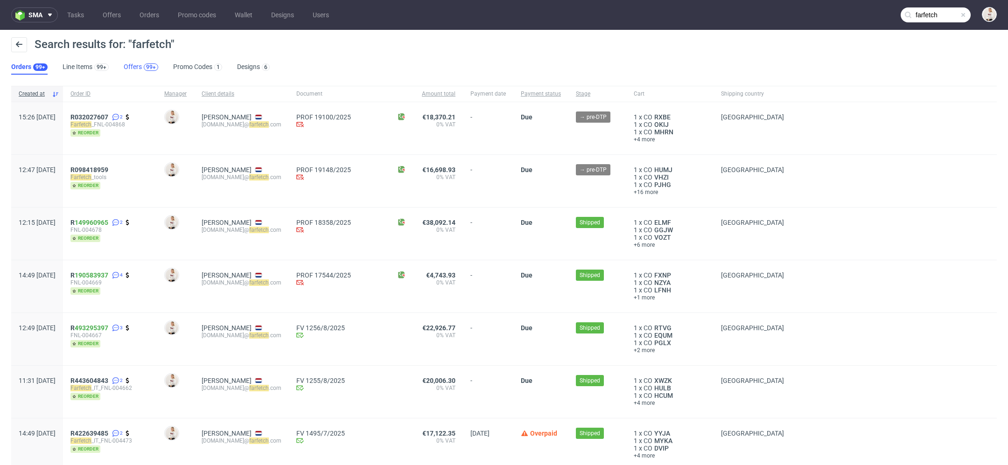
click at [144, 67] on div "99+" at bounding box center [151, 66] width 14 height 7
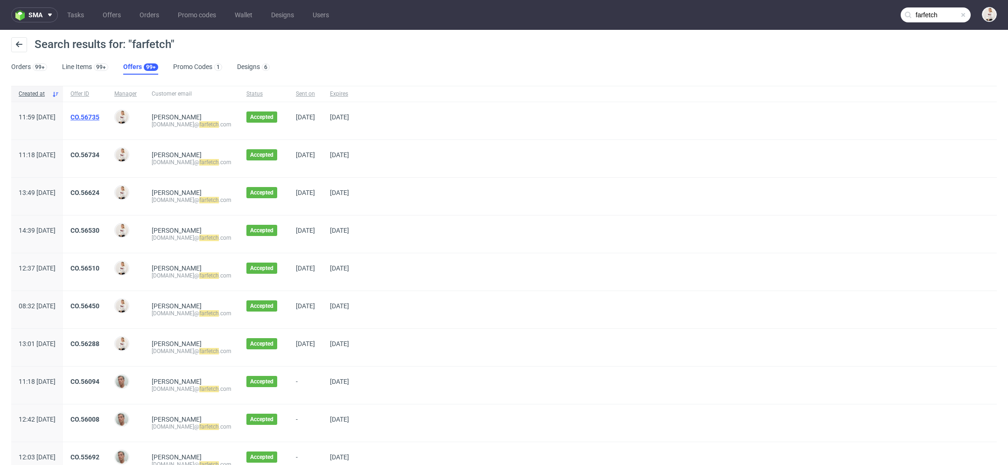
click at [99, 116] on link "CO.56735" at bounding box center [84, 116] width 29 height 7
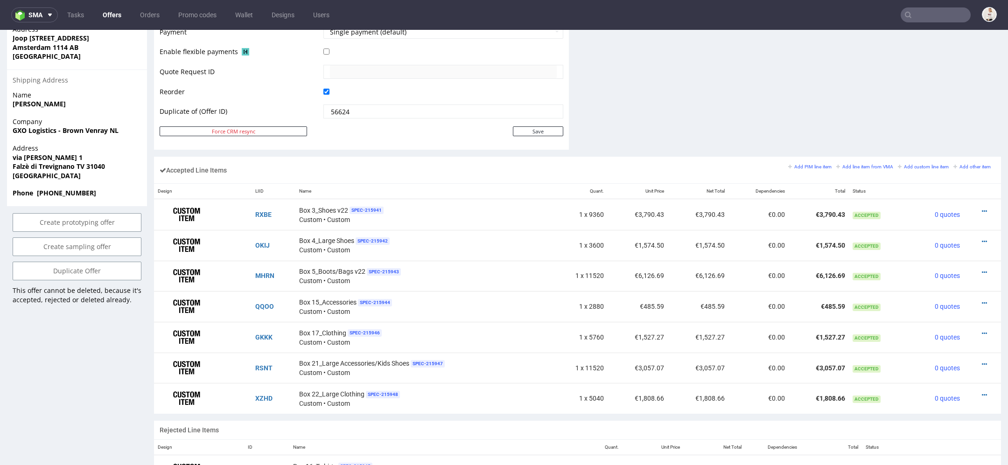
scroll to position [456, 0]
type input "farfetch"
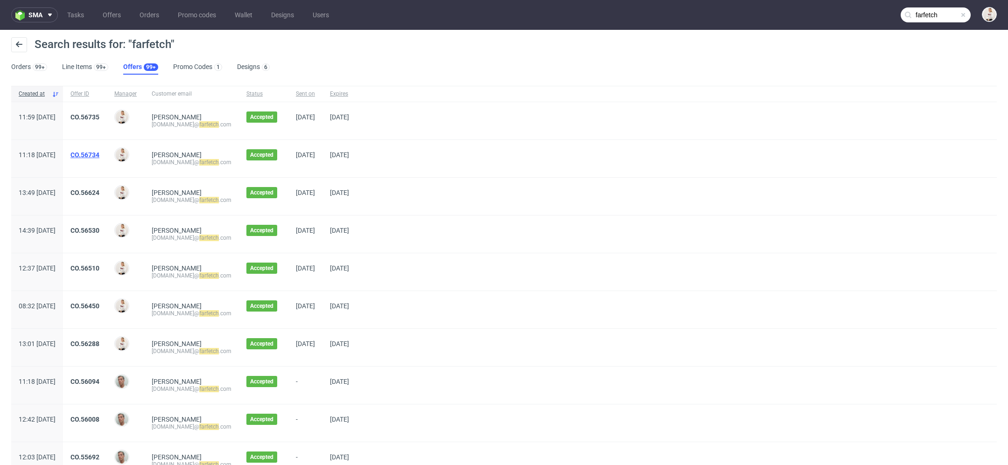
click at [99, 153] on link "CO.56734" at bounding box center [84, 154] width 29 height 7
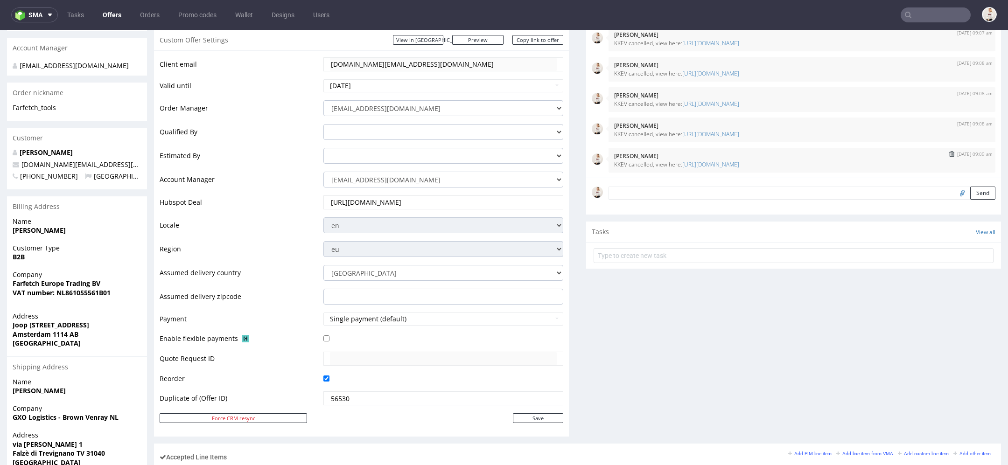
scroll to position [159, 0]
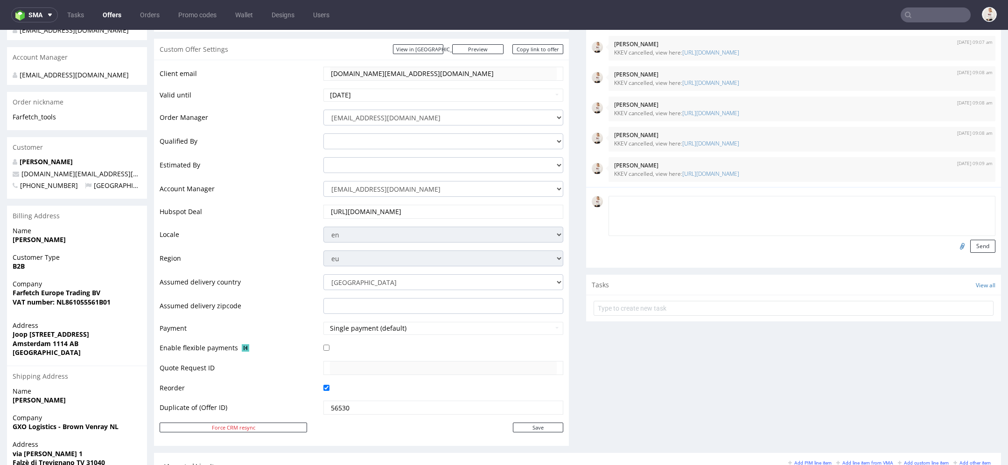
click at [664, 207] on textarea at bounding box center [801, 216] width 387 height 40
paste textarea "Purchase Order #FNL080651."
type textarea "Purchase Order #FNL080651"
click at [983, 246] on button "Send" at bounding box center [982, 246] width 25 height 13
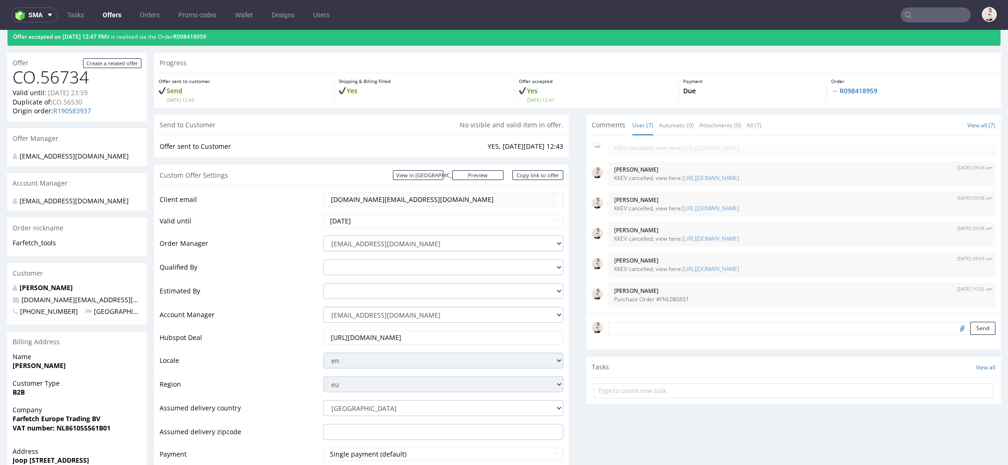
scroll to position [0, 0]
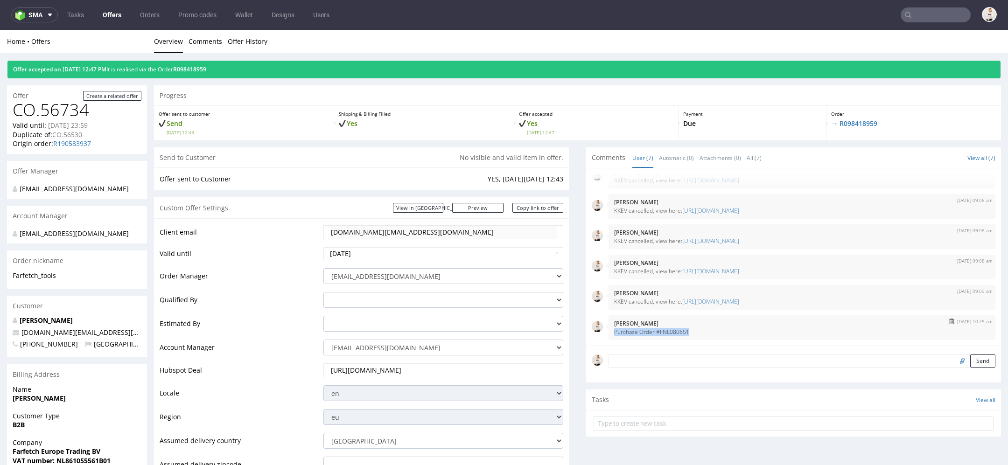
drag, startPoint x: 703, startPoint y: 331, endPoint x: 607, endPoint y: 331, distance: 96.1
click at [608, 331] on div "[DATE] 10:25 am [PERSON_NAME] Purchase Order #FNL080651" at bounding box center [801, 327] width 387 height 25
copy p "Purchase Order #FNL080651"
